Goal: Information Seeking & Learning: Stay updated

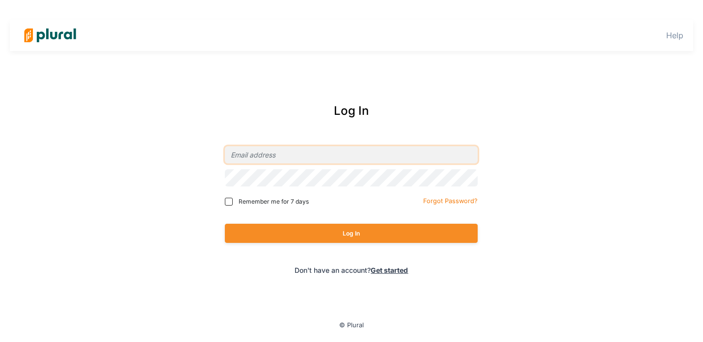
type input "[EMAIL_ADDRESS][DOMAIN_NAME]"
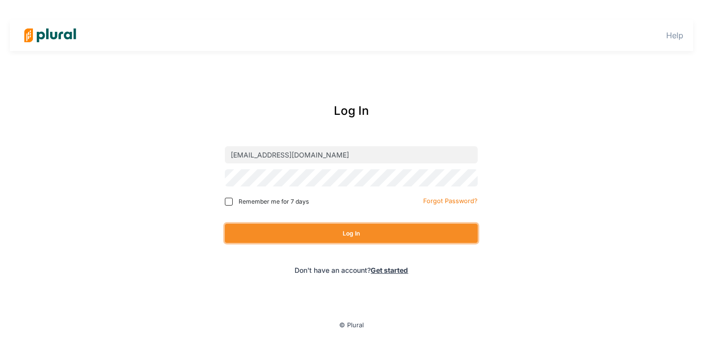
click at [361, 237] on button "Log In" at bounding box center [351, 233] width 253 height 19
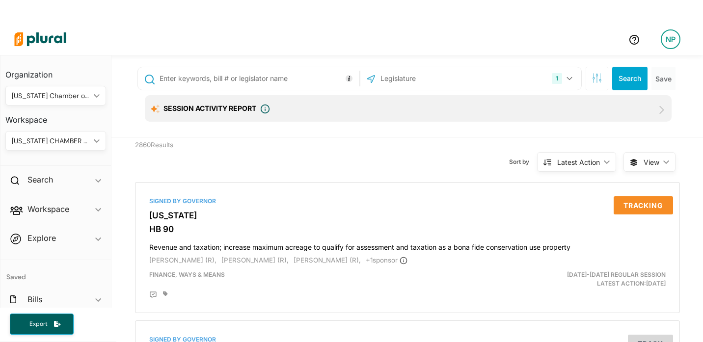
click at [309, 79] on input "text" at bounding box center [258, 78] width 198 height 19
click at [490, 89] on div "1 [US_STATE] US Congress Select All Clear All" at bounding box center [471, 78] width 221 height 23
click at [569, 74] on button "1" at bounding box center [563, 78] width 31 height 19
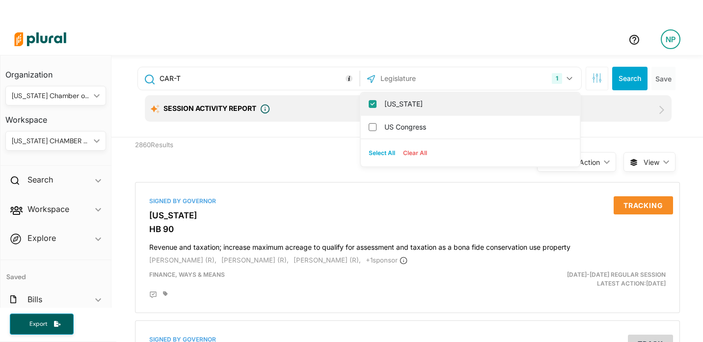
click at [374, 105] on input "[US_STATE]" at bounding box center [373, 104] width 8 height 8
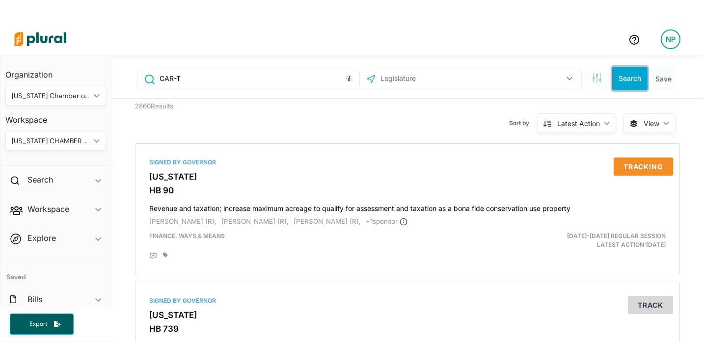
click at [623, 77] on button "Search" at bounding box center [629, 79] width 35 height 24
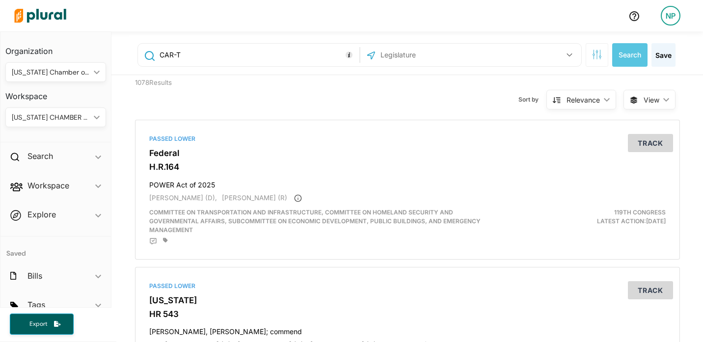
click at [191, 54] on input "CAR-T" at bounding box center [258, 55] width 198 height 19
type input "C"
